Goal: Task Accomplishment & Management: Use online tool/utility

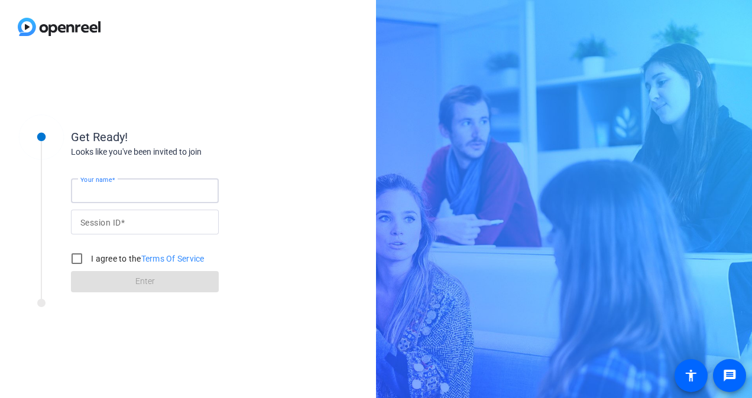
click at [184, 189] on input "Your name" at bounding box center [144, 191] width 129 height 14
type input "[PERSON_NAME]"
click at [118, 214] on div at bounding box center [144, 222] width 129 height 25
paste input "q6Ln"
type input "q6Ln"
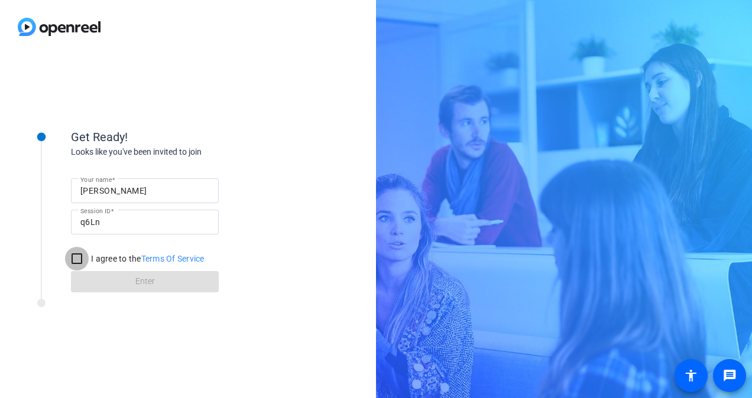
click at [81, 257] on input "I agree to the Terms Of Service" at bounding box center [77, 259] width 24 height 24
checkbox input "true"
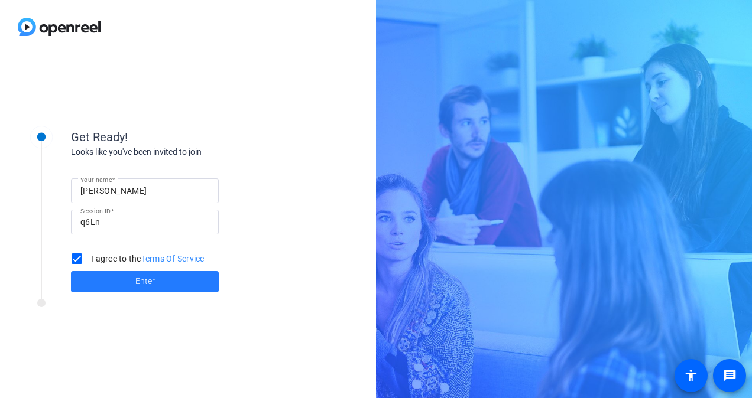
click at [129, 281] on span at bounding box center [145, 282] width 148 height 28
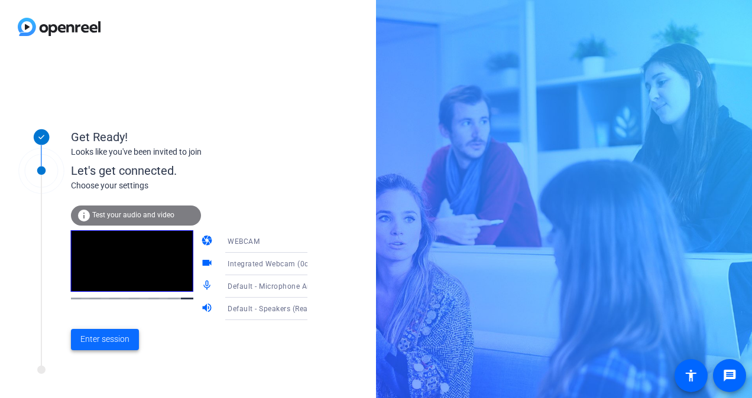
click at [99, 343] on span "Enter session" at bounding box center [104, 339] width 49 height 12
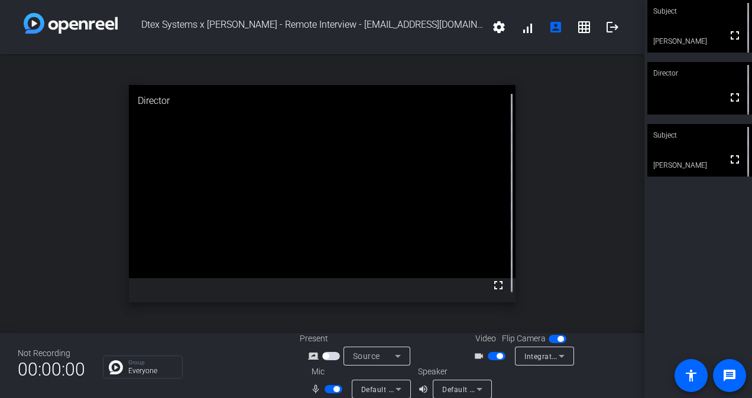
click at [329, 390] on span "button" at bounding box center [333, 389] width 18 height 8
click at [329, 387] on span "button" at bounding box center [333, 389] width 18 height 8
click at [327, 391] on span "button" at bounding box center [333, 389] width 18 height 8
click at [329, 389] on span "button" at bounding box center [333, 389] width 18 height 8
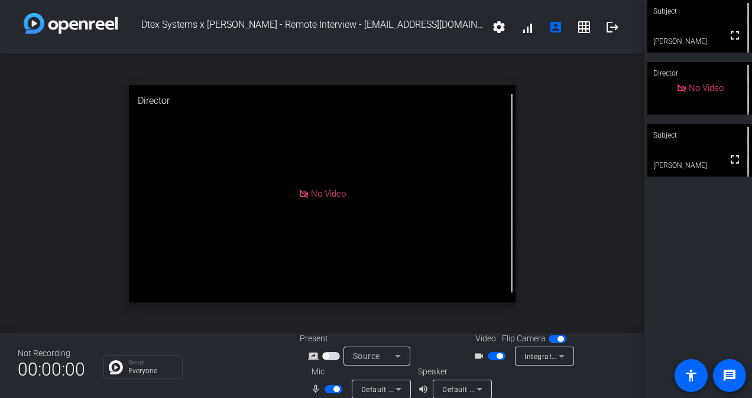
click at [329, 389] on span "button" at bounding box center [333, 389] width 18 height 8
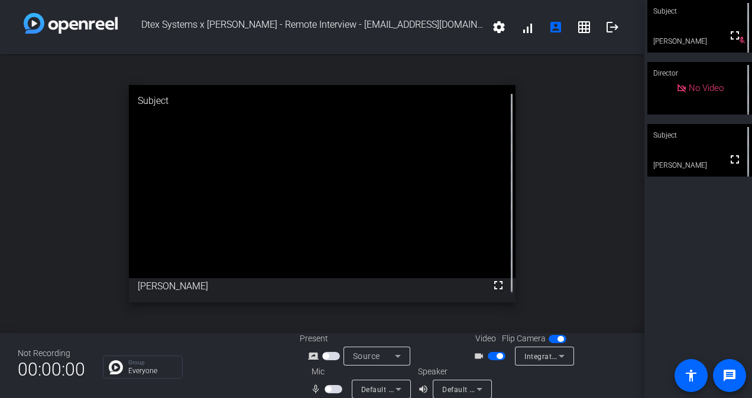
click at [330, 389] on span "button" at bounding box center [333, 389] width 18 height 8
click at [333, 389] on span "button" at bounding box center [336, 389] width 6 height 6
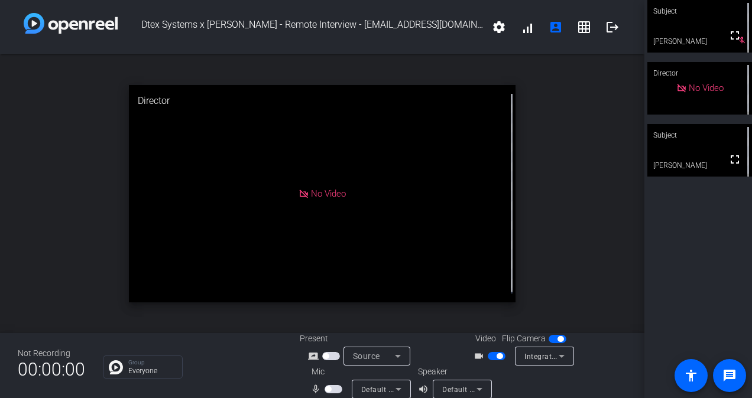
click at [330, 389] on span "button" at bounding box center [333, 389] width 18 height 8
click at [329, 387] on span "button" at bounding box center [333, 389] width 18 height 8
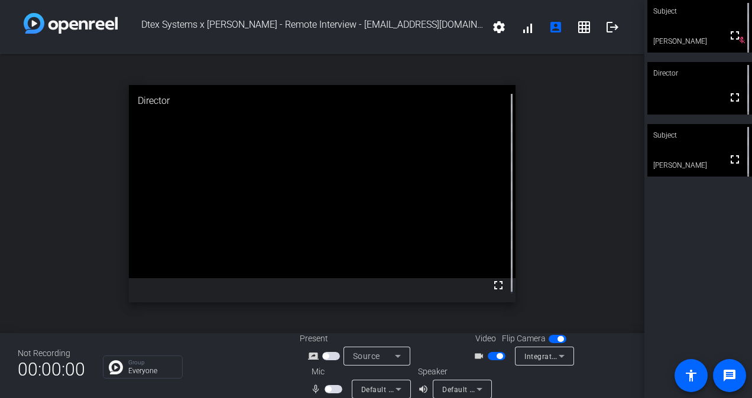
click at [328, 388] on span "button" at bounding box center [328, 389] width 6 height 6
